Goal: Information Seeking & Learning: Learn about a topic

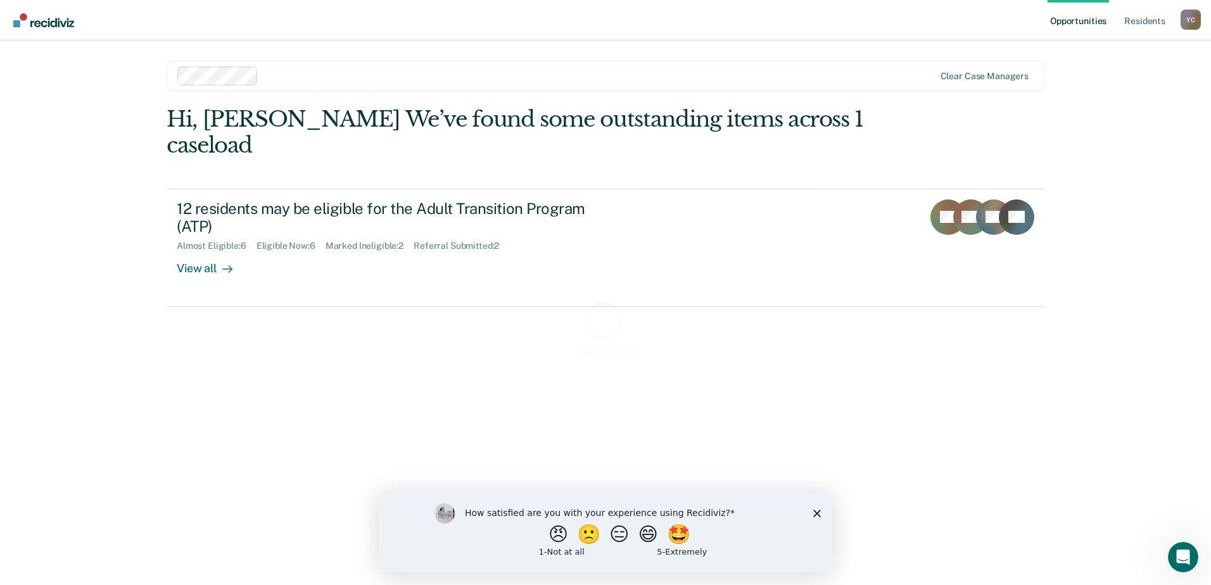
drag, startPoint x: 818, startPoint y: 513, endPoint x: 1107, endPoint y: 951, distance: 524.3
click at [818, 513] on icon "Close survey" at bounding box center [817, 513] width 8 height 8
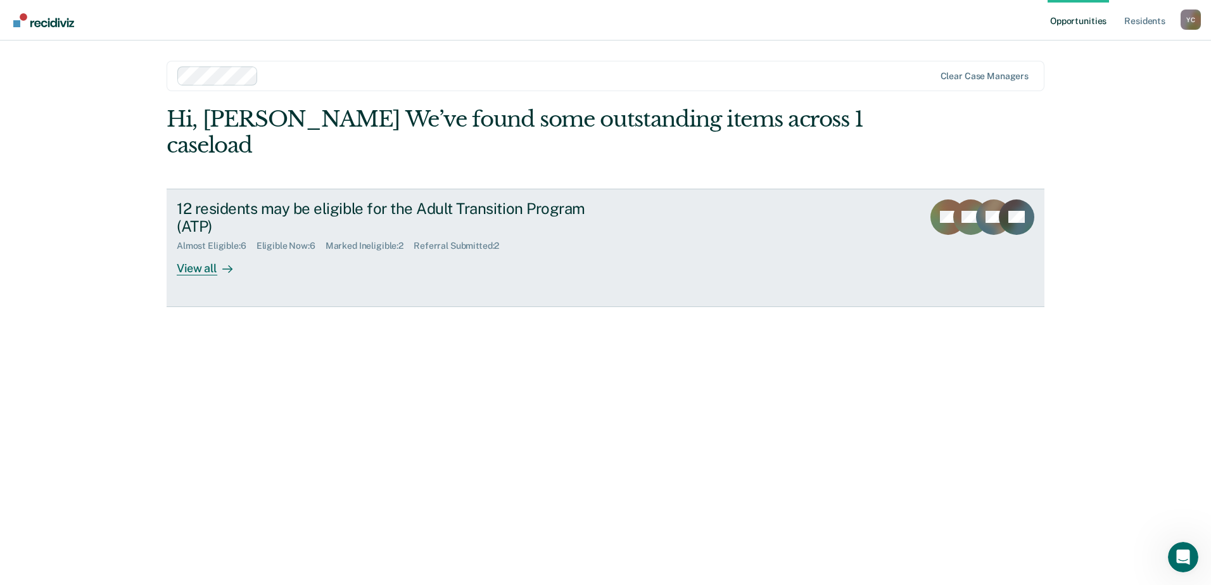
click at [208, 251] on div "View all" at bounding box center [212, 263] width 71 height 25
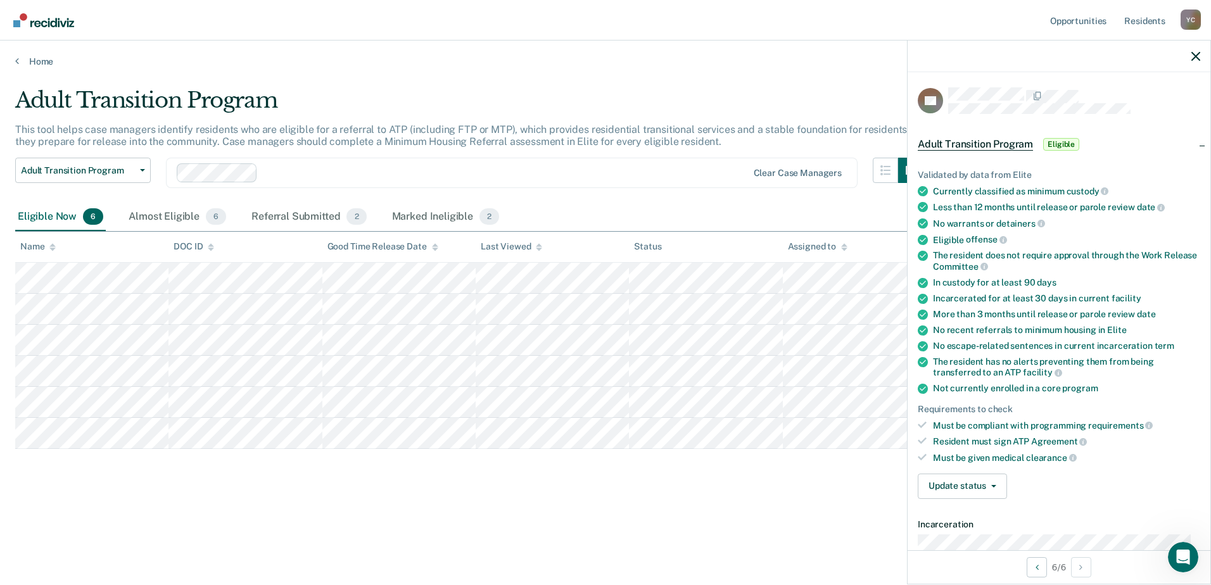
click at [278, 540] on main "Adult Transition Program This tool helps case managers identify residents who a…" at bounding box center [605, 324] width 1211 height 514
click at [156, 215] on div "Almost Eligible 6" at bounding box center [177, 217] width 103 height 28
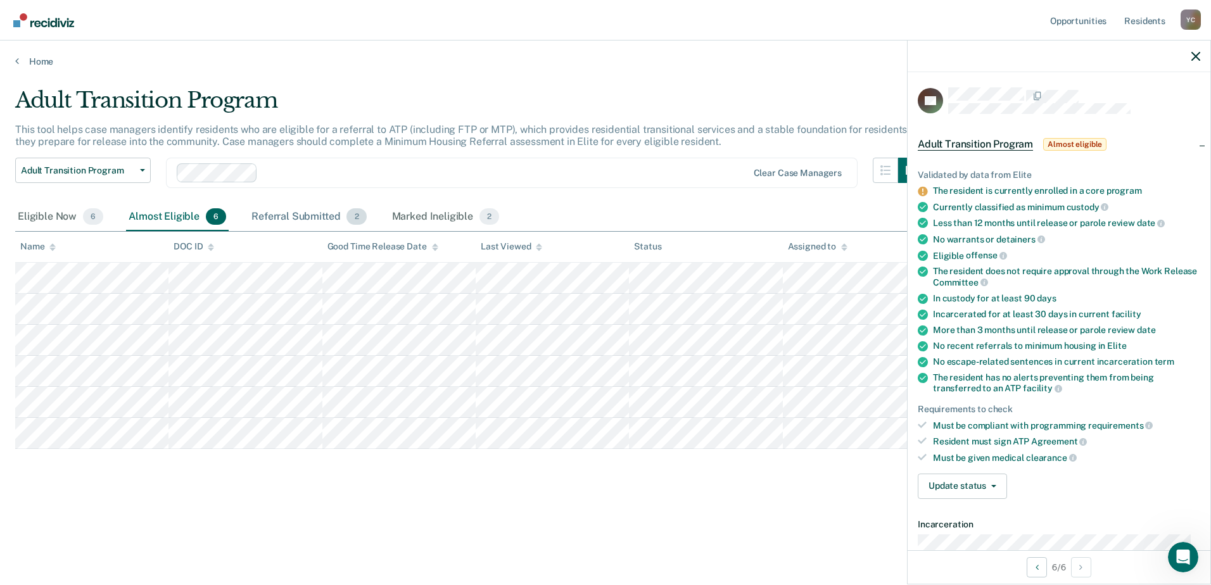
click at [294, 217] on div "Referral Submitted 2" at bounding box center [309, 217] width 120 height 28
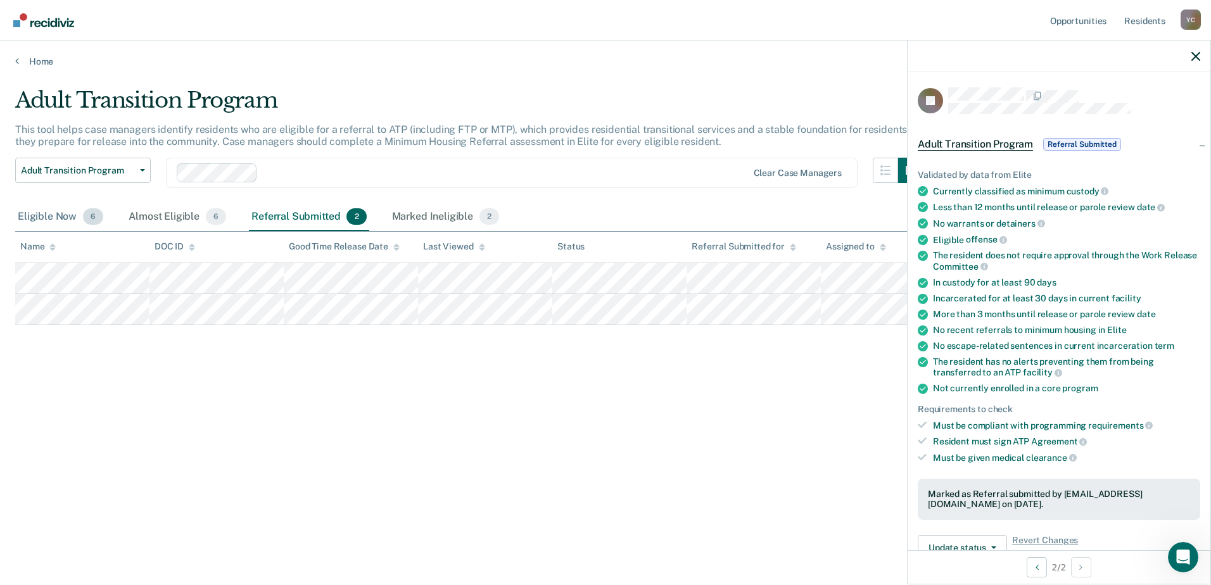
click at [23, 226] on div "Eligible Now 6" at bounding box center [60, 217] width 91 height 28
